Goal: Navigation & Orientation: Find specific page/section

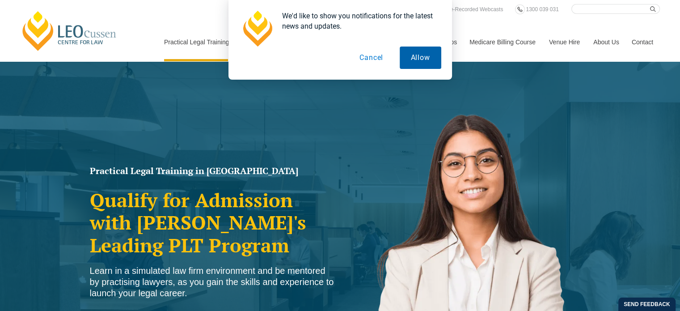
click at [417, 58] on button "Allow" at bounding box center [421, 58] width 42 height 22
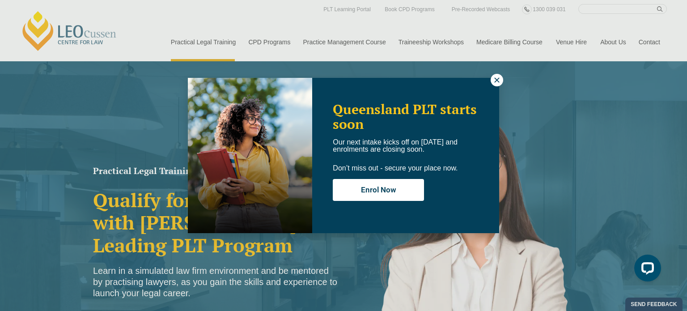
click at [494, 78] on icon at bounding box center [497, 80] width 8 height 8
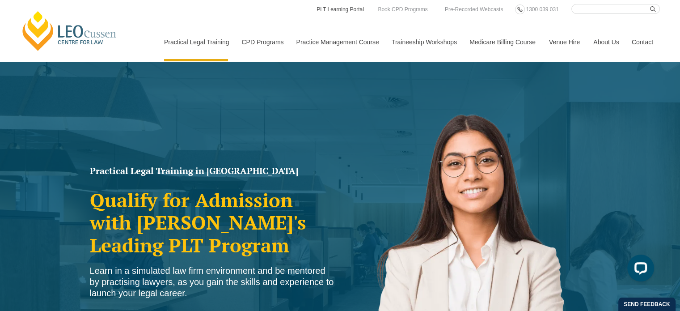
click at [352, 9] on link "PLT Learning Portal" at bounding box center [340, 9] width 49 height 10
